Goal: Task Accomplishment & Management: Complete application form

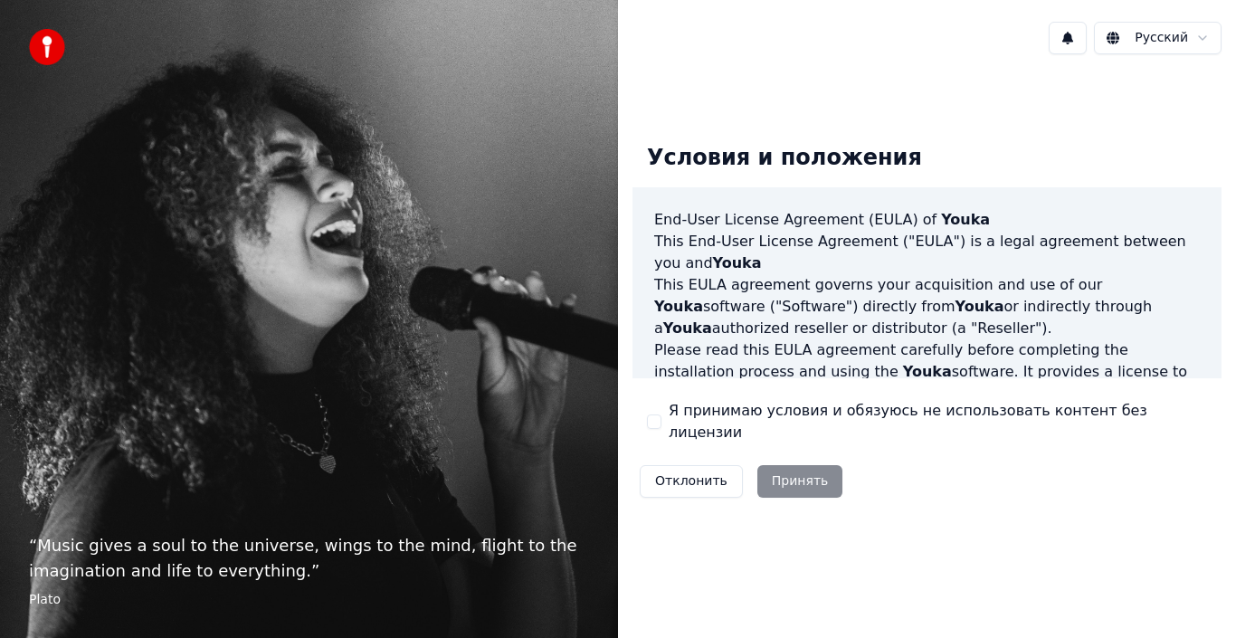
click at [585, 220] on div "“ Music gives a soul to the universe, wings to the mind, flight to the imaginat…" at bounding box center [309, 319] width 618 height 638
click at [791, 472] on div "Отклонить Принять" at bounding box center [741, 481] width 217 height 47
click at [654, 418] on button "Я принимаю условия и обязуюсь не использовать контент без лицензии" at bounding box center [654, 422] width 14 height 14
click at [802, 470] on button "Принять" at bounding box center [801, 481] width 86 height 33
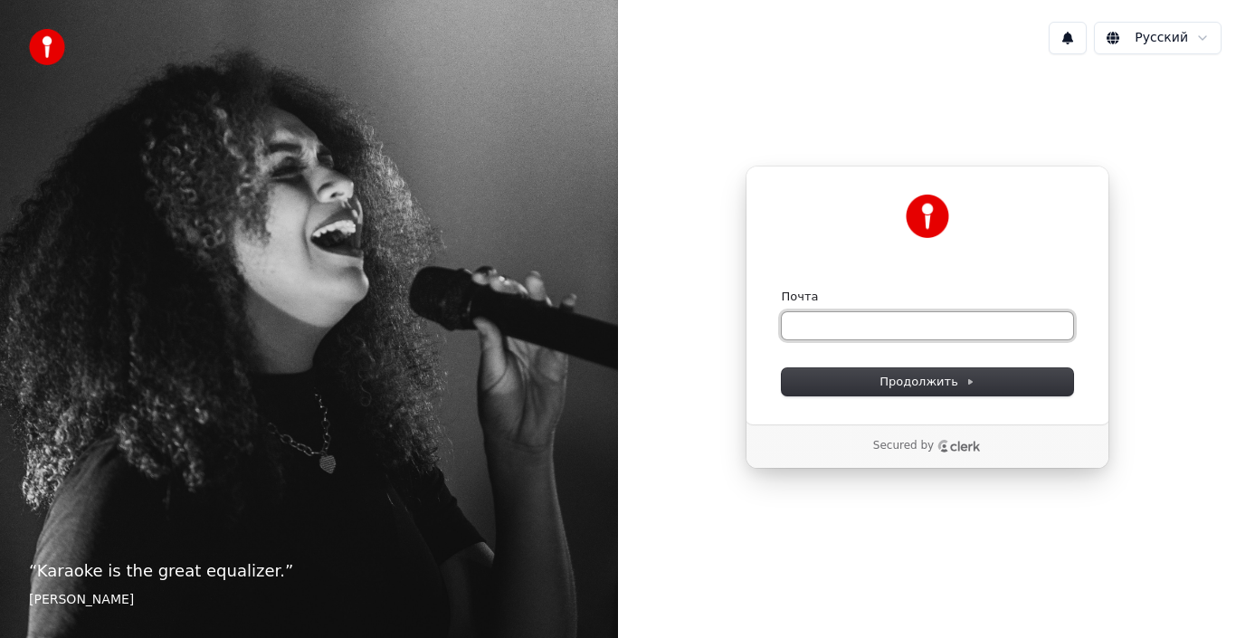
click at [832, 322] on input "Почта" at bounding box center [927, 325] width 291 height 27
click at [831, 322] on input "Почта" at bounding box center [927, 325] width 291 height 27
click at [808, 321] on input "Почта" at bounding box center [927, 325] width 291 height 27
click at [911, 453] on div "Secured by" at bounding box center [928, 445] width 362 height 43
click at [913, 447] on p "Secured by" at bounding box center [903, 446] width 61 height 14
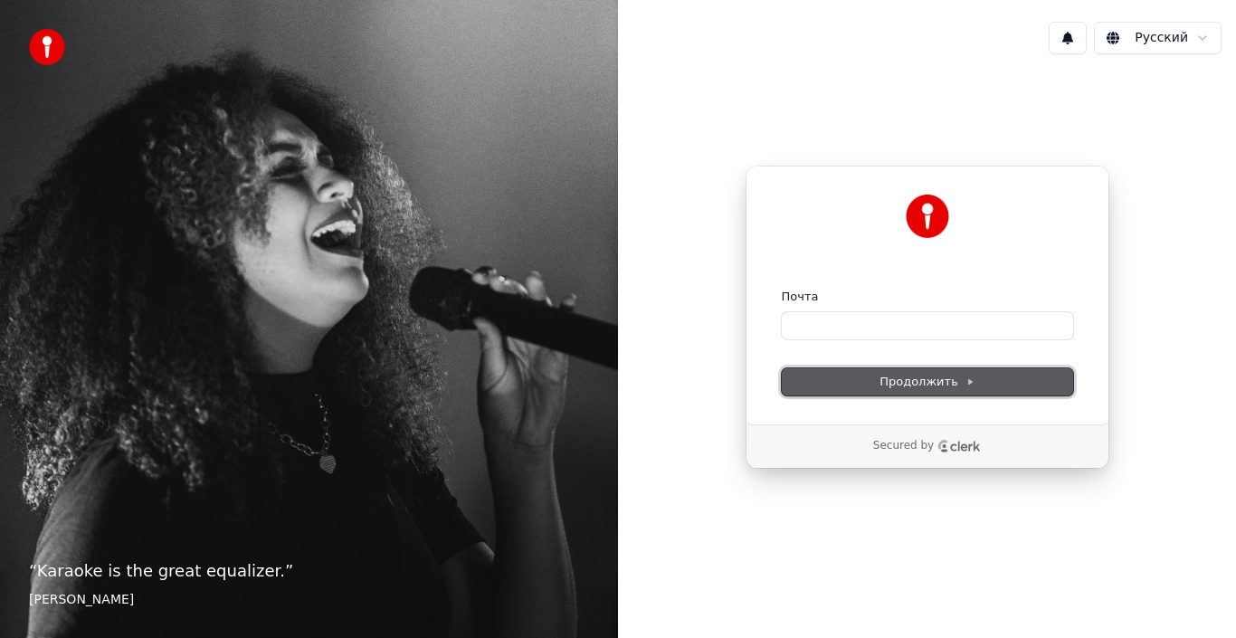
click at [930, 375] on span "Продолжить" at bounding box center [927, 382] width 95 height 16
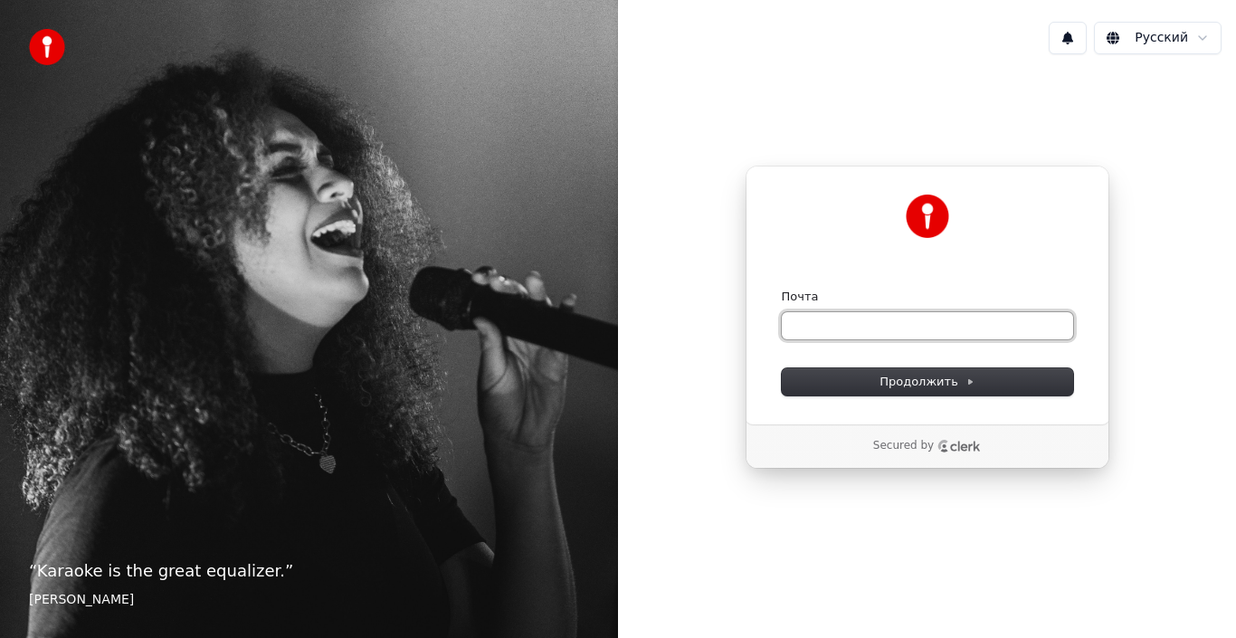
click at [901, 333] on input "Почта" at bounding box center [927, 325] width 291 height 27
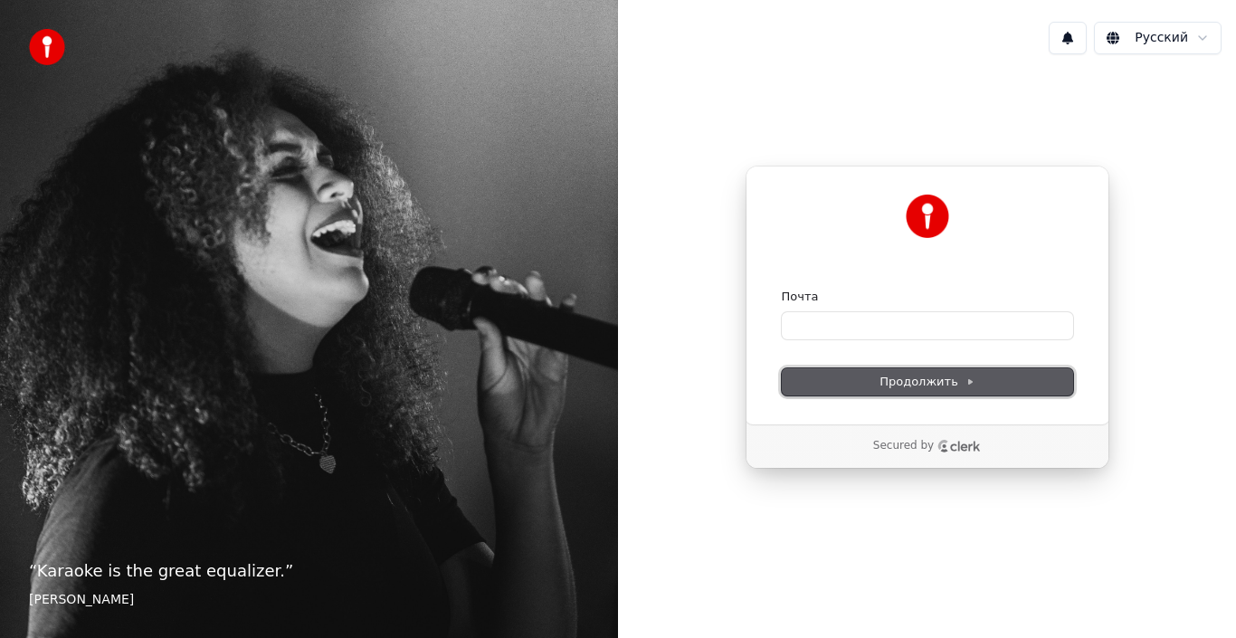
click at [910, 369] on button "Продолжить" at bounding box center [927, 381] width 291 height 27
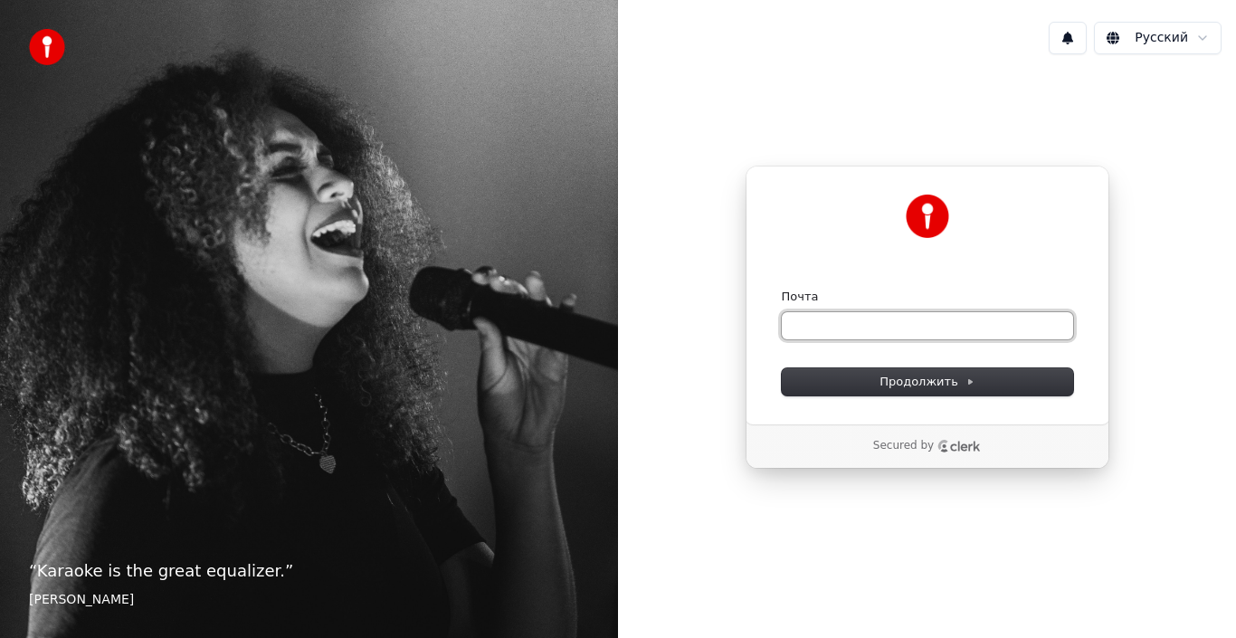
click at [823, 319] on input "Почта" at bounding box center [927, 325] width 291 height 27
click at [1101, 555] on div "Продолжить с помощью Google или Почта ********* Продолжить Secured by" at bounding box center [927, 317] width 618 height 497
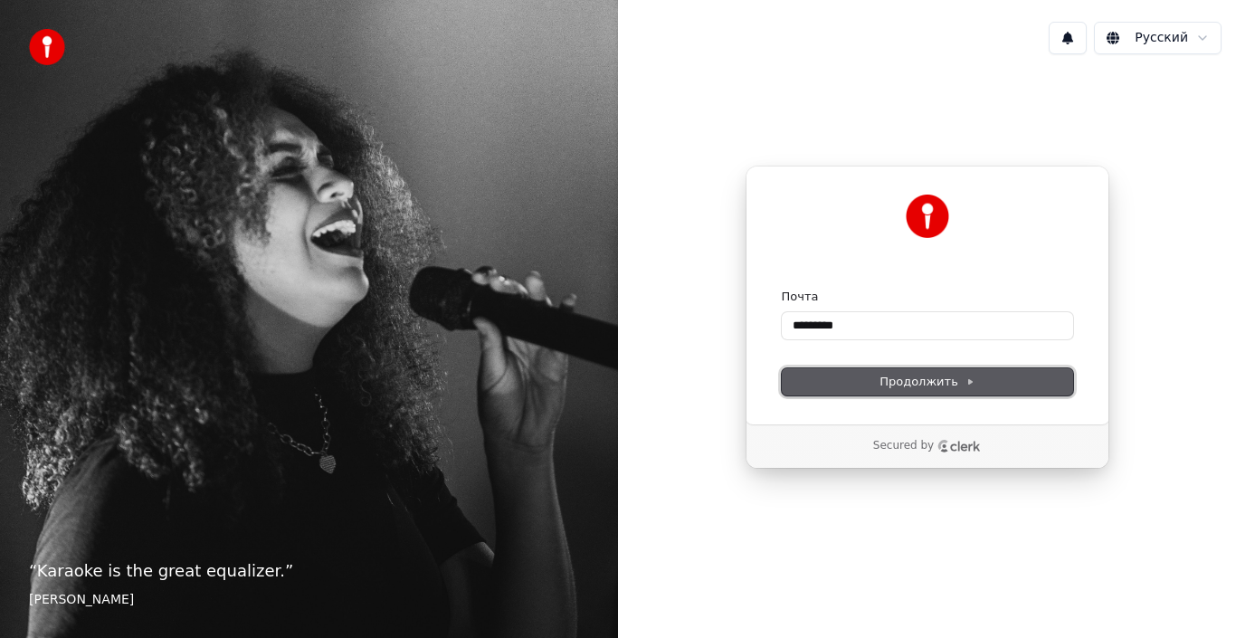
click at [948, 382] on span "Продолжить" at bounding box center [927, 382] width 95 height 16
click at [1073, 43] on button at bounding box center [1068, 38] width 38 height 33
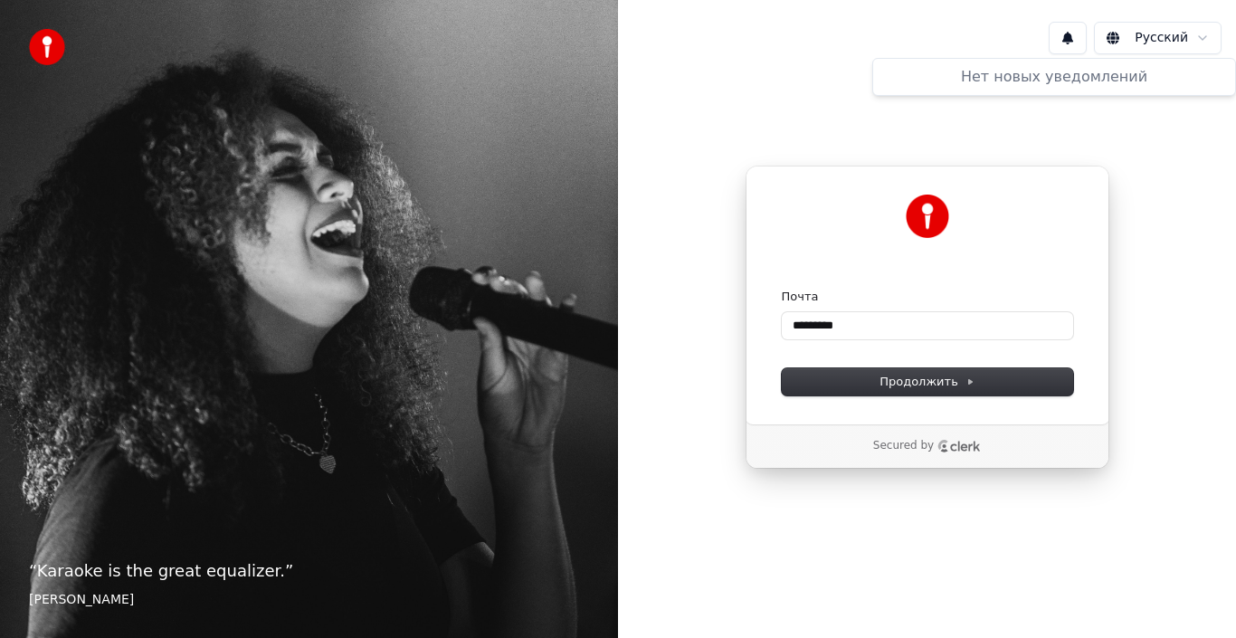
click at [1073, 43] on button at bounding box center [1068, 38] width 38 height 33
click at [1073, 33] on button at bounding box center [1068, 38] width 38 height 33
click at [860, 326] on input "*********" at bounding box center [927, 325] width 291 height 27
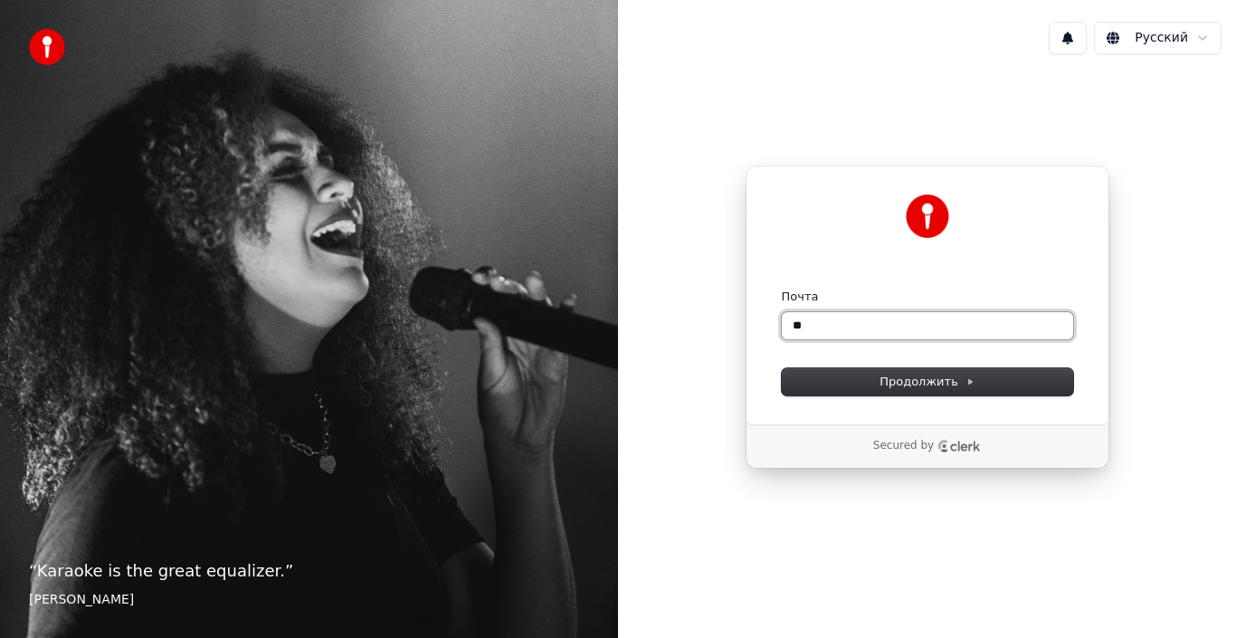
type input "*"
click at [834, 329] on input "Почта" at bounding box center [927, 325] width 291 height 27
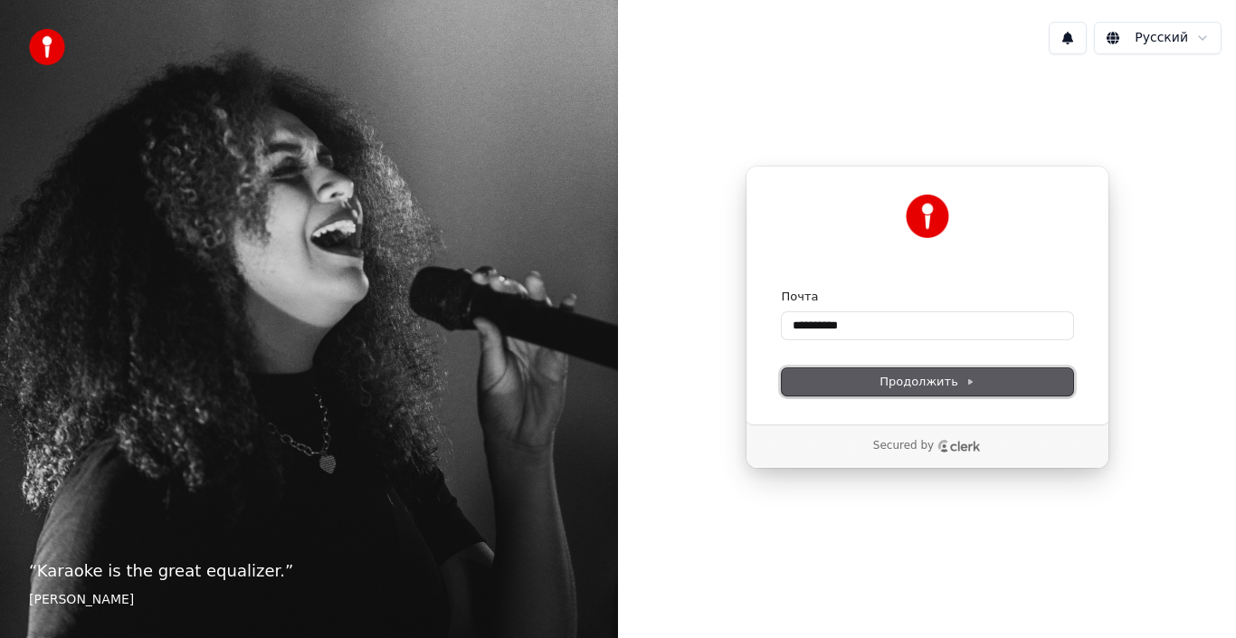
click at [930, 389] on span "Продолжить" at bounding box center [927, 382] width 95 height 16
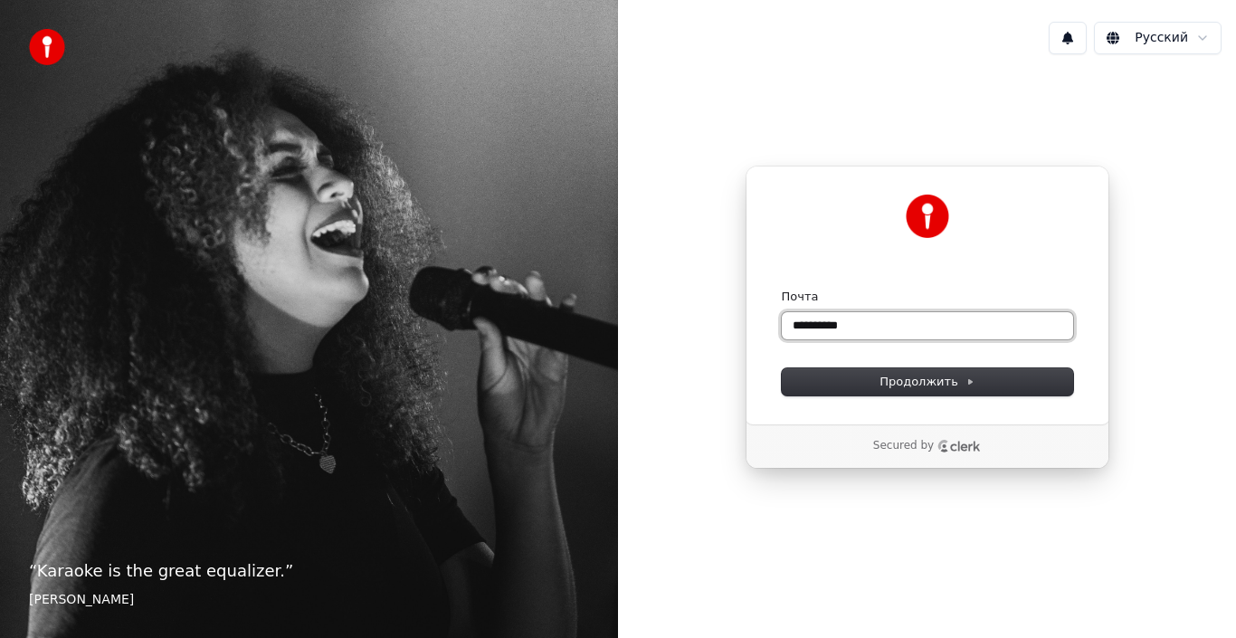
click at [872, 327] on input "**********" at bounding box center [927, 325] width 291 height 27
type input "*"
